Goal: Task Accomplishment & Management: Use online tool/utility

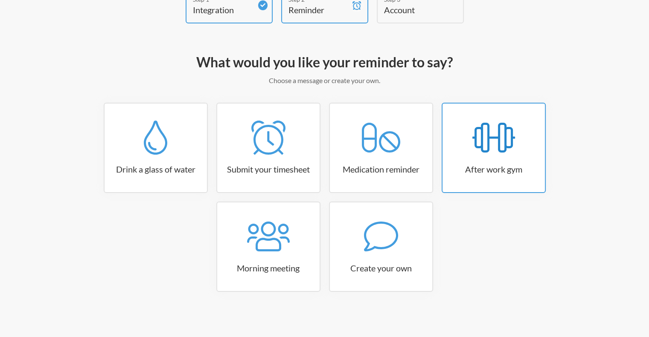
scroll to position [60, 0]
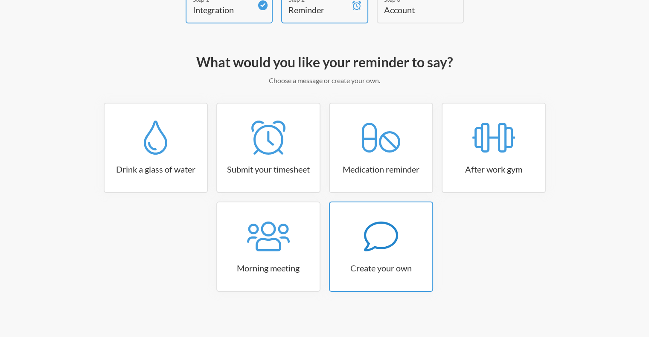
click at [403, 241] on div at bounding box center [381, 237] width 102 height 34
select select "08:30:00"
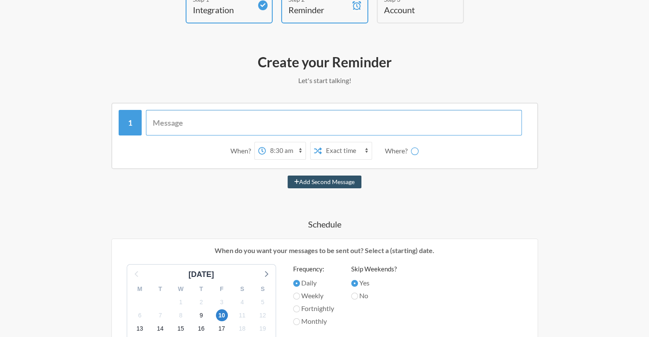
click at [258, 127] on input "text" at bounding box center [334, 123] width 376 height 26
type input "channel 4"
click at [258, 151] on select "12:00 am 12:15 am 12:30 am 12:45 am 1:00 am 1:15 am 1:30 am 1:45 am 2:00 am 2:1…" at bounding box center [252, 151] width 40 height 17
select select "18:30:00"
click at [232, 143] on select "12:00 am 12:15 am 12:30 am 12:45 am 1:00 am 1:15 am 1:30 am 1:45 am 2:00 am 2:1…" at bounding box center [252, 151] width 40 height 17
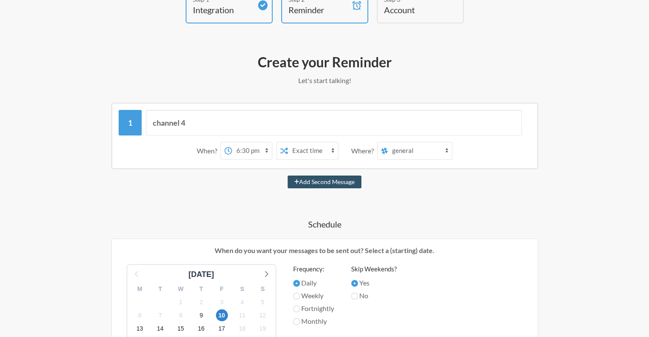
click at [317, 151] on select "Exact time Random time" at bounding box center [313, 151] width 50 height 17
click at [419, 179] on div "Add Second Message" at bounding box center [324, 182] width 495 height 13
click at [405, 148] on select "general random product bairdandwarner industry-news jasonmitchell engineering m…" at bounding box center [420, 151] width 64 height 17
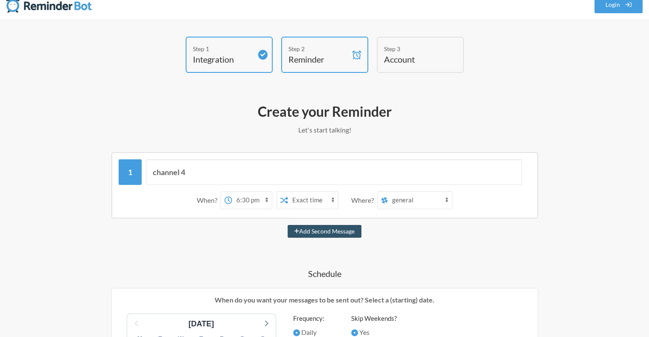
scroll to position [0, 0]
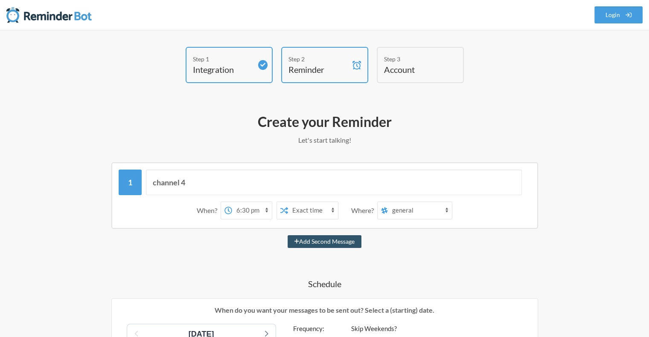
click at [410, 213] on select "general random product bairdandwarner industry-news jasonmitchell engineering m…" at bounding box center [420, 210] width 64 height 17
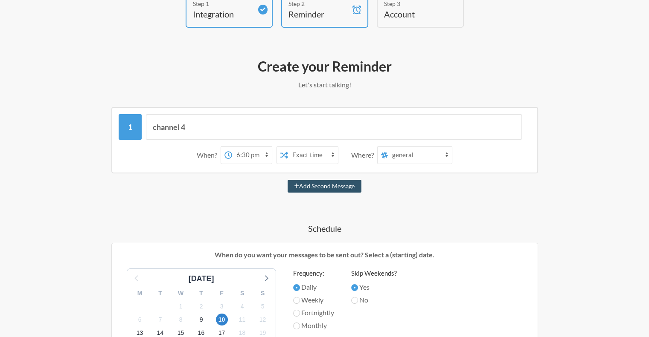
scroll to position [46, 0]
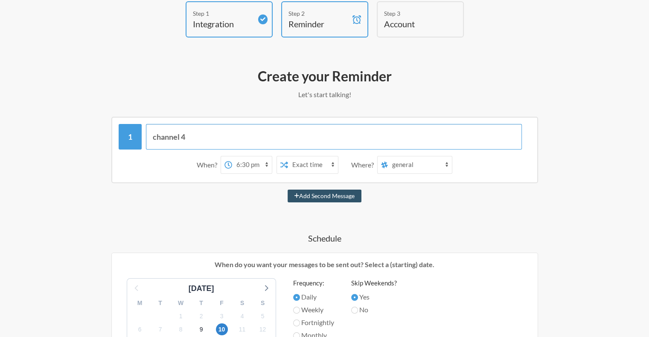
click at [357, 138] on input "channel 4" at bounding box center [334, 137] width 376 height 26
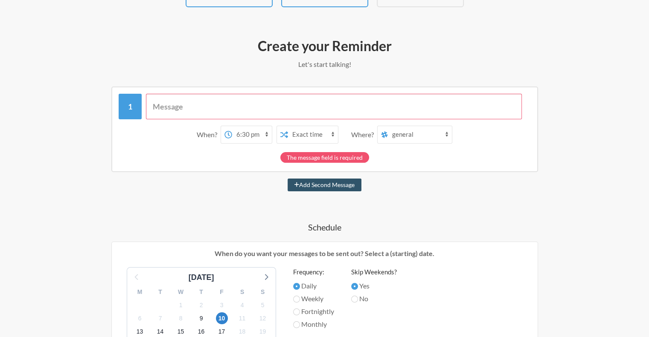
scroll to position [0, 0]
